Goal: Transaction & Acquisition: Book appointment/travel/reservation

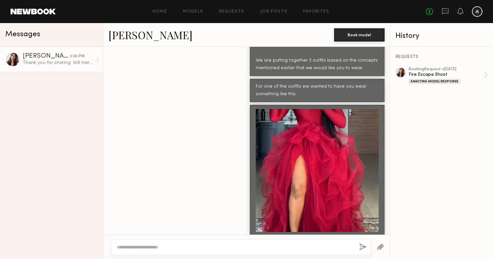
scroll to position [806, 0]
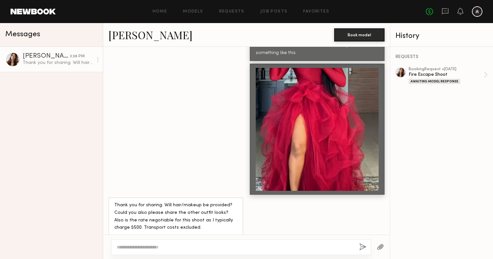
click at [218, 245] on textarea at bounding box center [235, 247] width 237 height 7
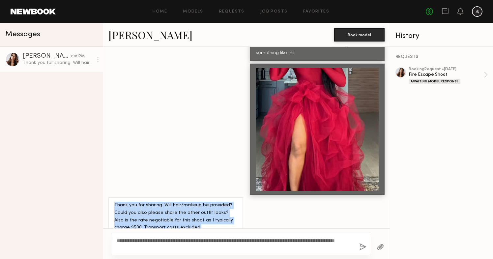
drag, startPoint x: 183, startPoint y: 221, endPoint x: 114, endPoint y: 200, distance: 72.0
click at [114, 202] on div "Thank you for sharing. Will hair/makeup be provided? Could you also please shar…" at bounding box center [175, 217] width 123 height 30
copy div "Thank you for sharing. Will hair/makeup be provided? Could you also please shar…"
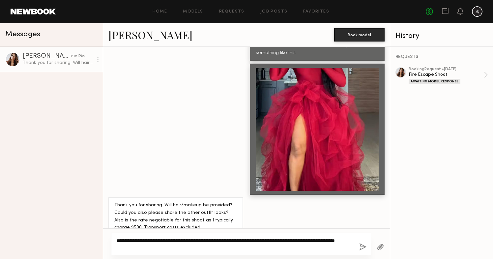
click at [174, 248] on textarea "**********" at bounding box center [235, 243] width 237 height 13
paste textarea "**********"
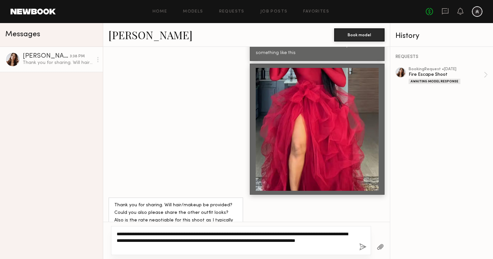
scroll to position [819, 0]
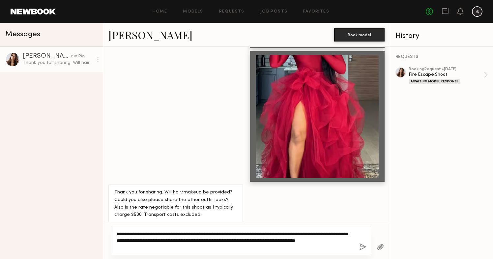
type textarea "**********"
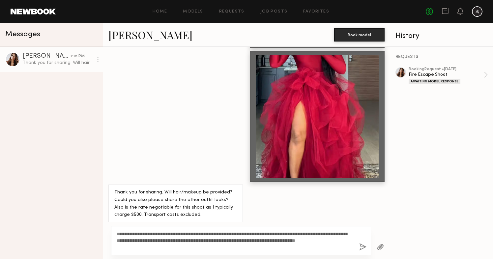
click at [362, 247] on button "button" at bounding box center [362, 247] width 7 height 8
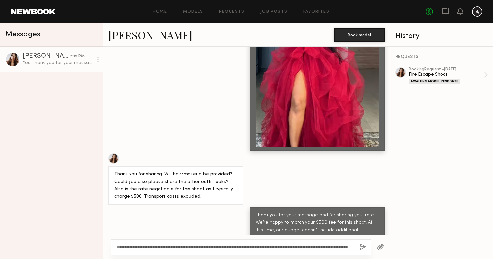
scroll to position [868, 0]
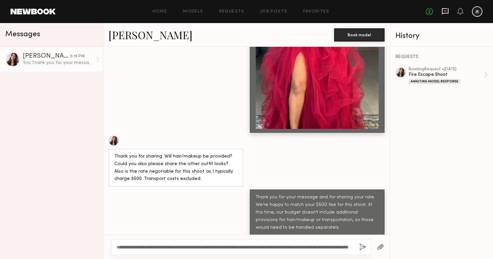
click at [444, 13] on icon at bounding box center [445, 11] width 7 height 6
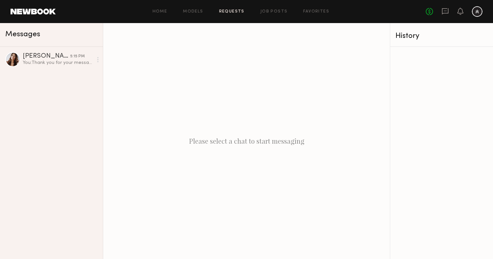
click at [236, 13] on link "Requests" at bounding box center [231, 12] width 25 height 4
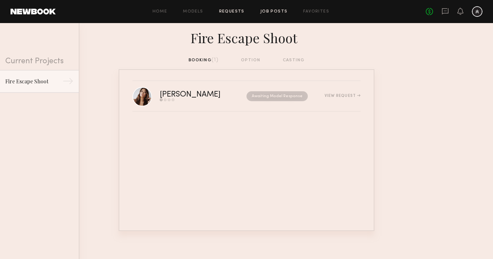
click at [269, 12] on link "Job Posts" at bounding box center [273, 12] width 27 height 4
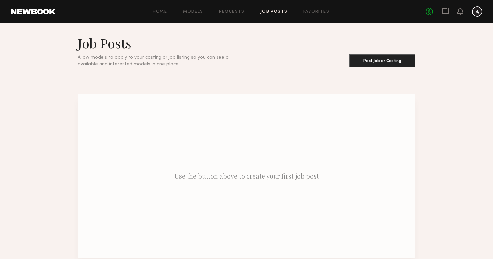
click at [309, 8] on div "Home Models Requests Job Posts Favorites Sign Out No fees up to $5,000" at bounding box center [269, 11] width 427 height 11
click at [310, 11] on link "Favorites" at bounding box center [316, 12] width 26 height 4
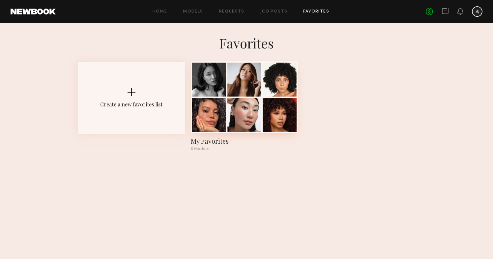
click at [273, 80] on div at bounding box center [280, 80] width 34 height 34
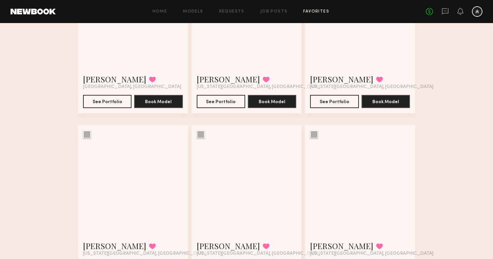
scroll to position [162, 0]
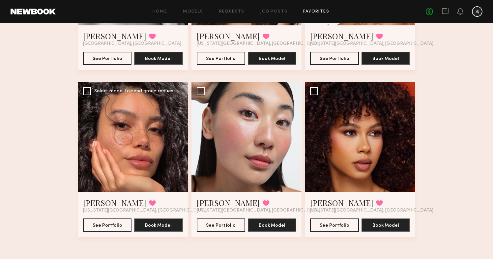
click at [154, 141] on div at bounding box center [133, 137] width 110 height 110
click at [116, 225] on button "See Portfolio" at bounding box center [107, 224] width 48 height 13
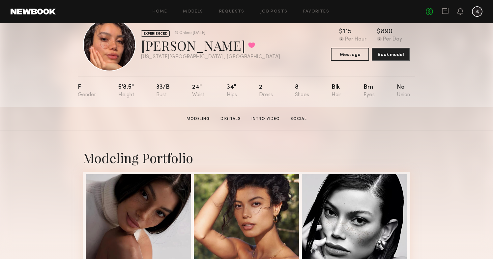
scroll to position [22, 0]
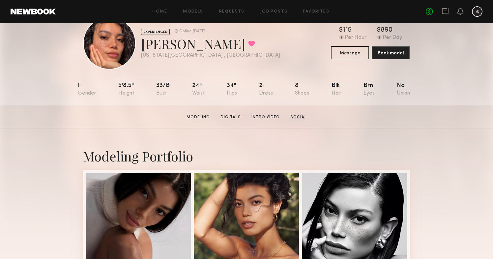
click at [299, 117] on link "Social" at bounding box center [299, 117] width 22 height 6
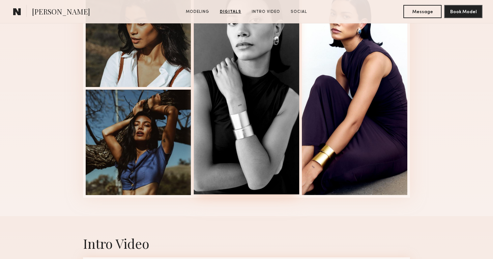
scroll to position [493, 0]
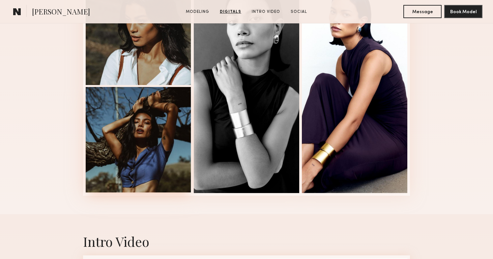
click at [158, 120] on div at bounding box center [138, 139] width 105 height 105
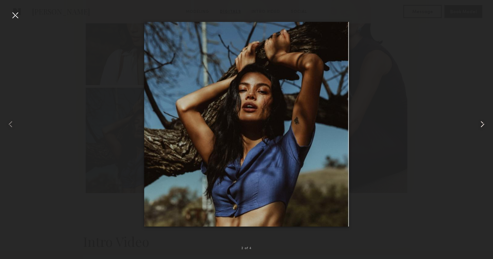
click at [481, 122] on common-icon at bounding box center [482, 124] width 11 height 11
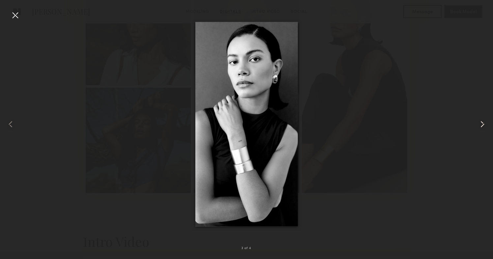
click at [481, 122] on common-icon at bounding box center [482, 124] width 11 height 11
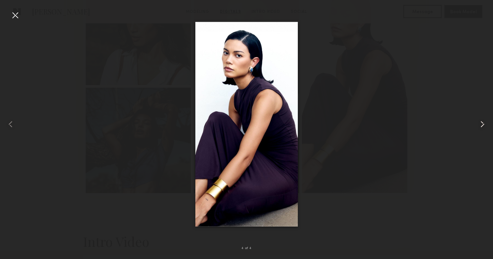
click at [481, 122] on common-icon at bounding box center [482, 124] width 11 height 11
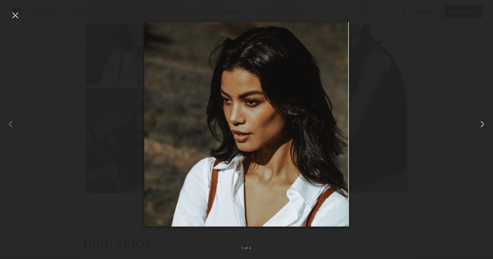
click at [481, 122] on common-icon at bounding box center [482, 124] width 11 height 11
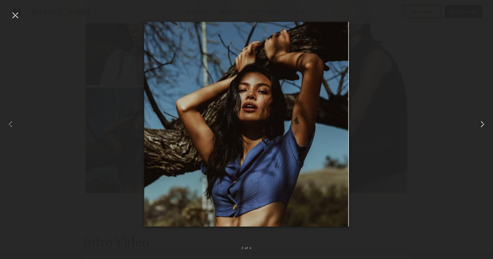
click at [481, 122] on common-icon at bounding box center [482, 124] width 11 height 11
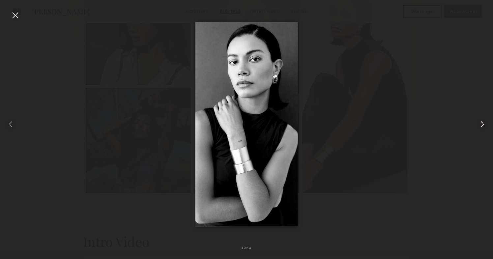
click at [481, 122] on common-icon at bounding box center [482, 124] width 11 height 11
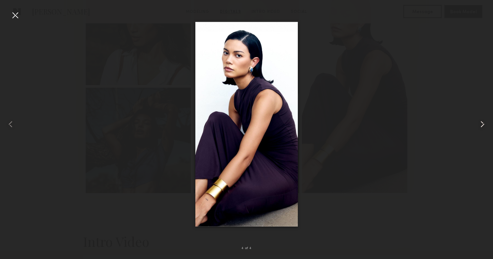
click at [481, 122] on common-icon at bounding box center [482, 124] width 11 height 11
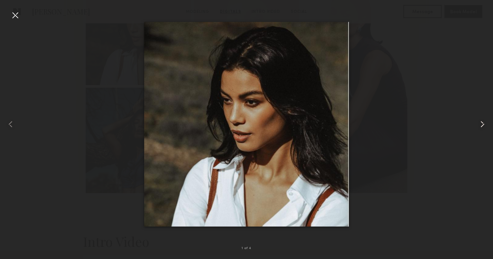
click at [481, 122] on common-icon at bounding box center [482, 124] width 11 height 11
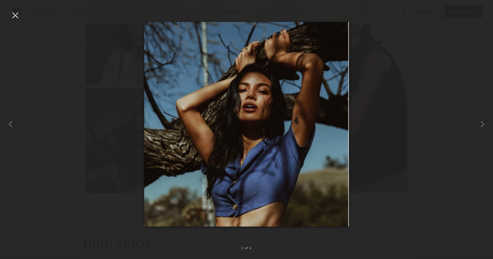
click at [18, 17] on div at bounding box center [15, 15] width 11 height 11
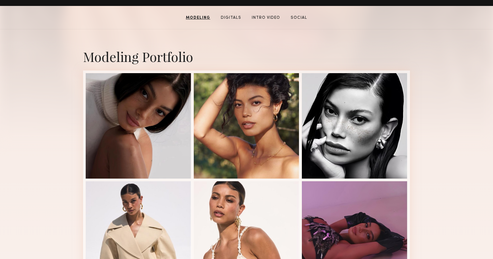
scroll to position [117, 0]
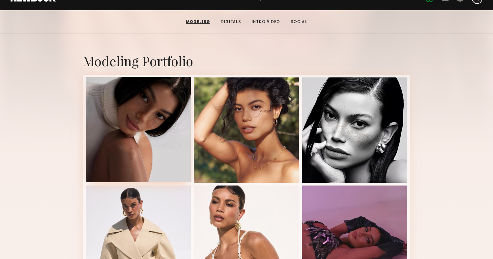
click at [158, 94] on div at bounding box center [138, 129] width 105 height 105
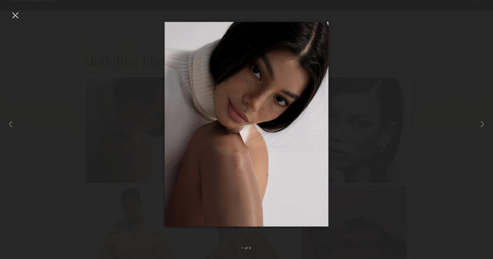
click at [410, 166] on div at bounding box center [246, 124] width 493 height 227
